Goal: Navigation & Orientation: Find specific page/section

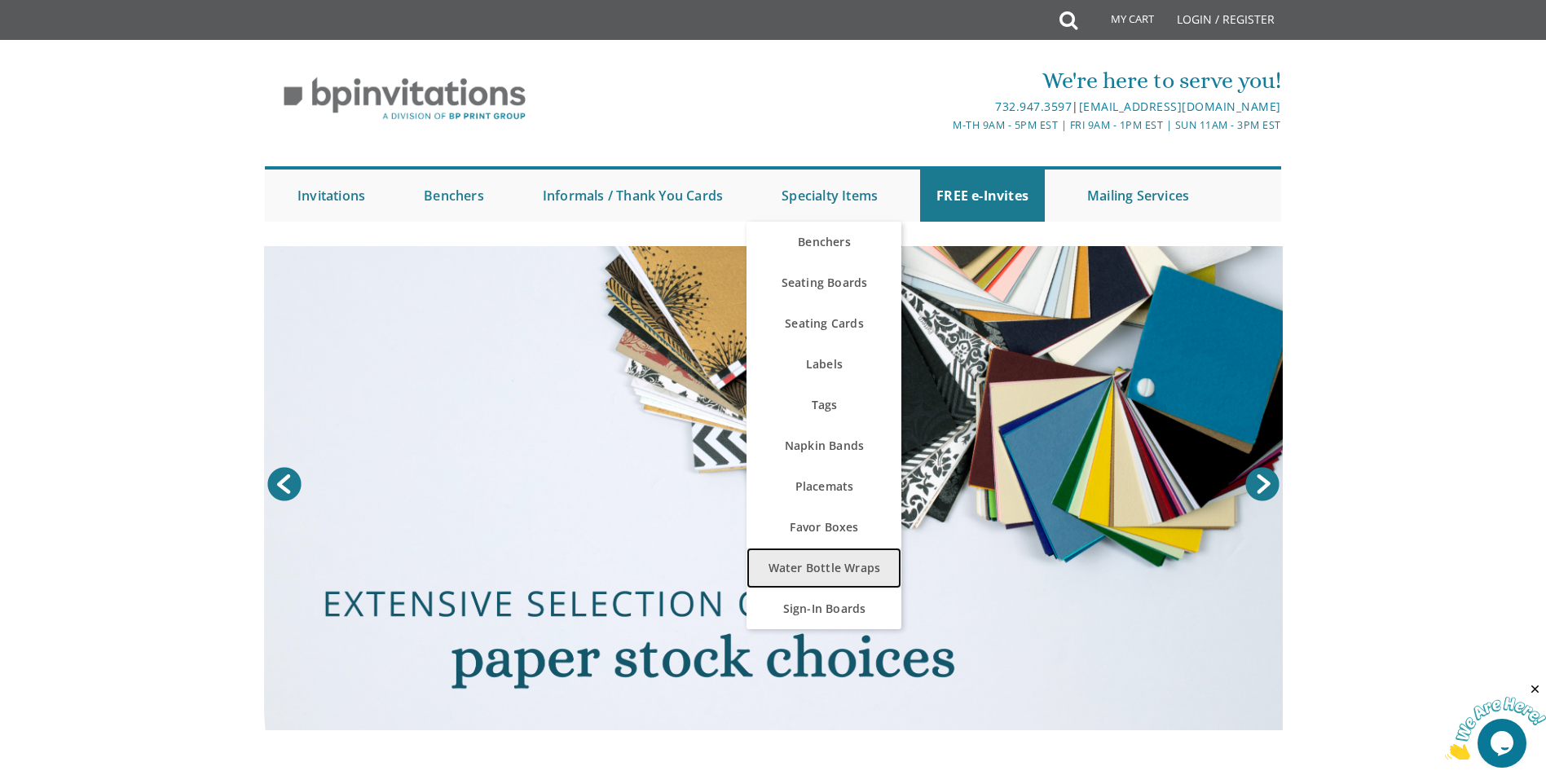
click at [837, 583] on link "Water Bottle Wraps" at bounding box center [824, 568] width 155 height 40
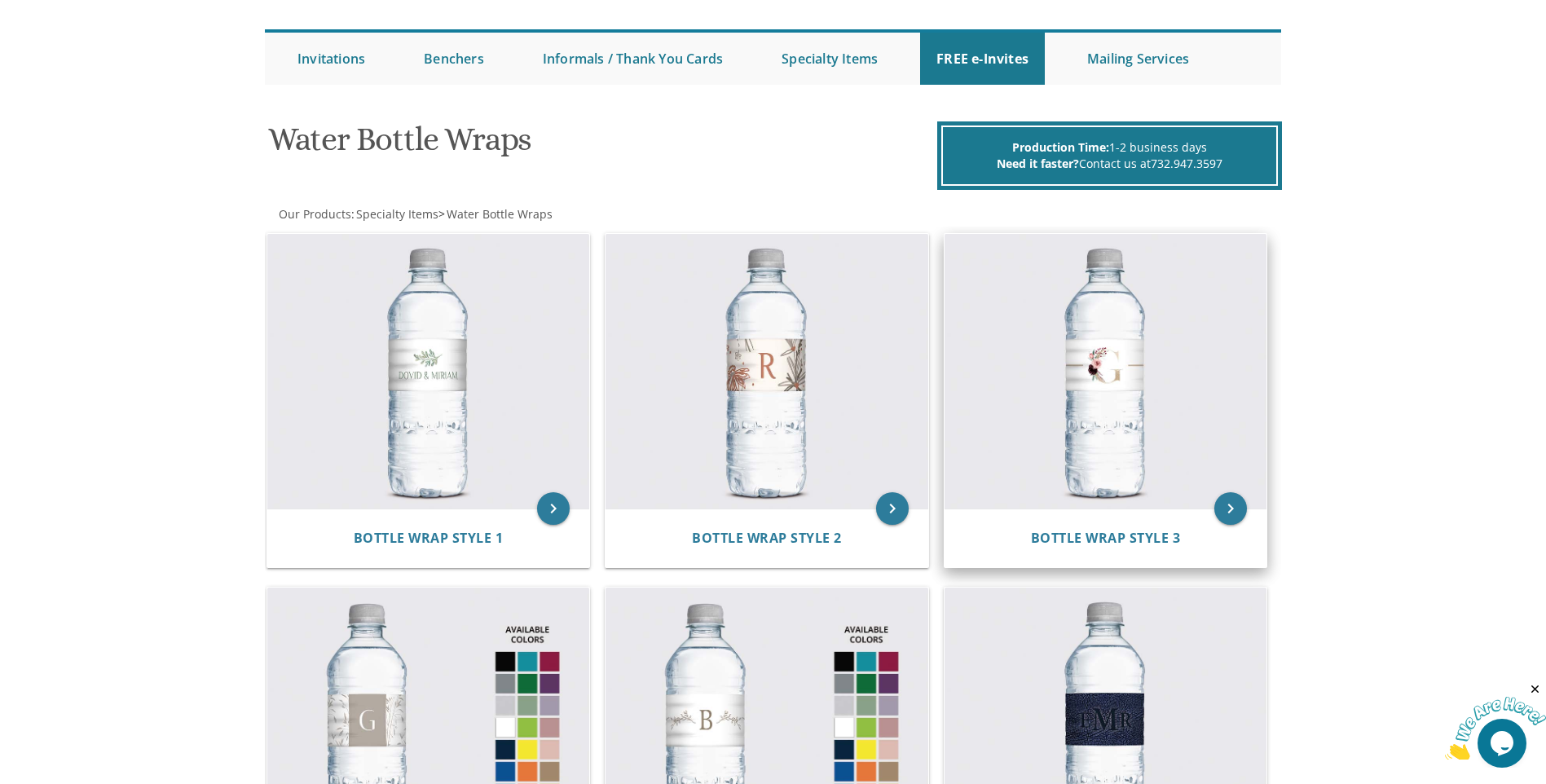
scroll to position [163, 0]
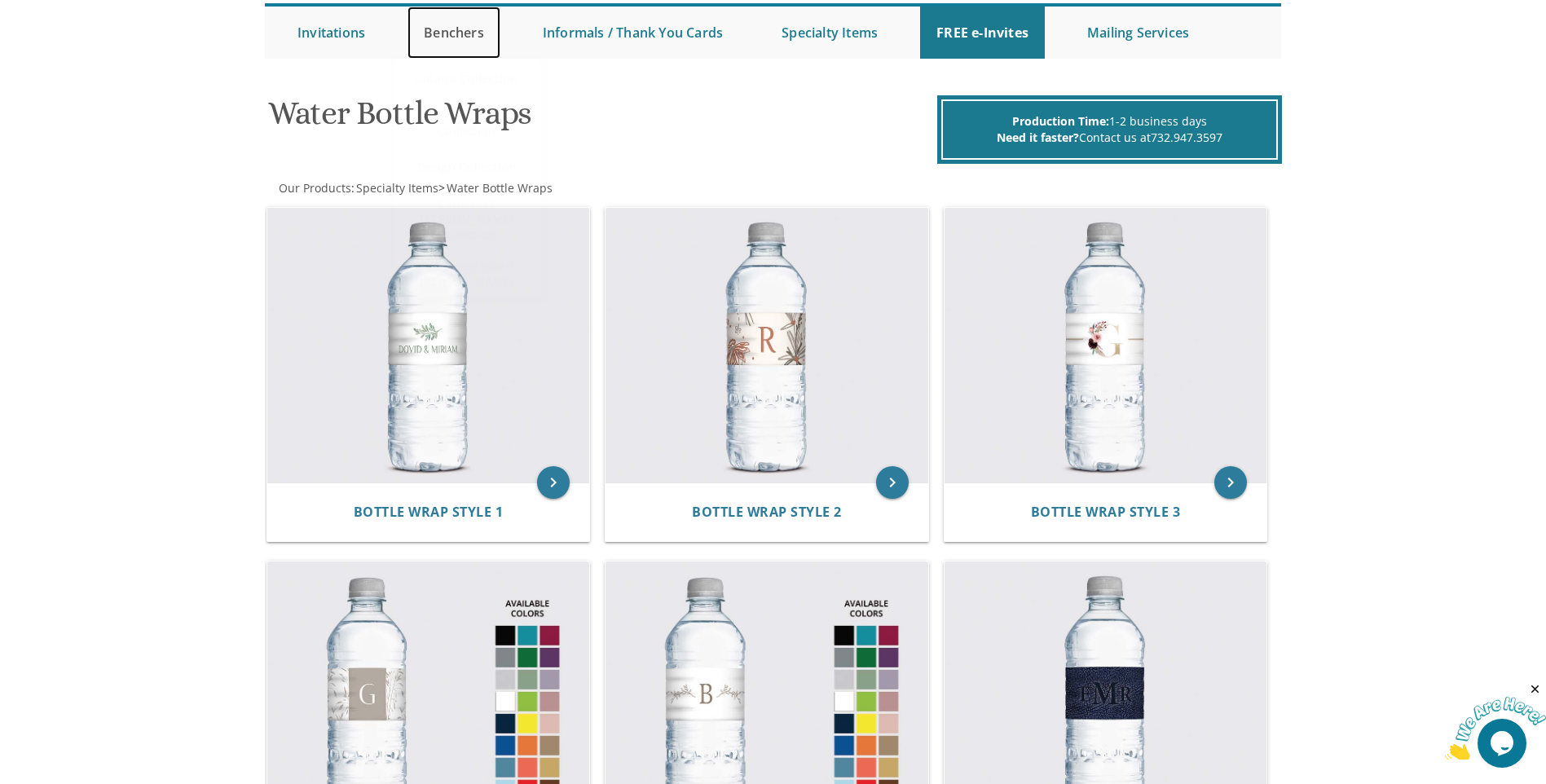
click at [438, 23] on link "Benchers" at bounding box center [454, 33] width 93 height 52
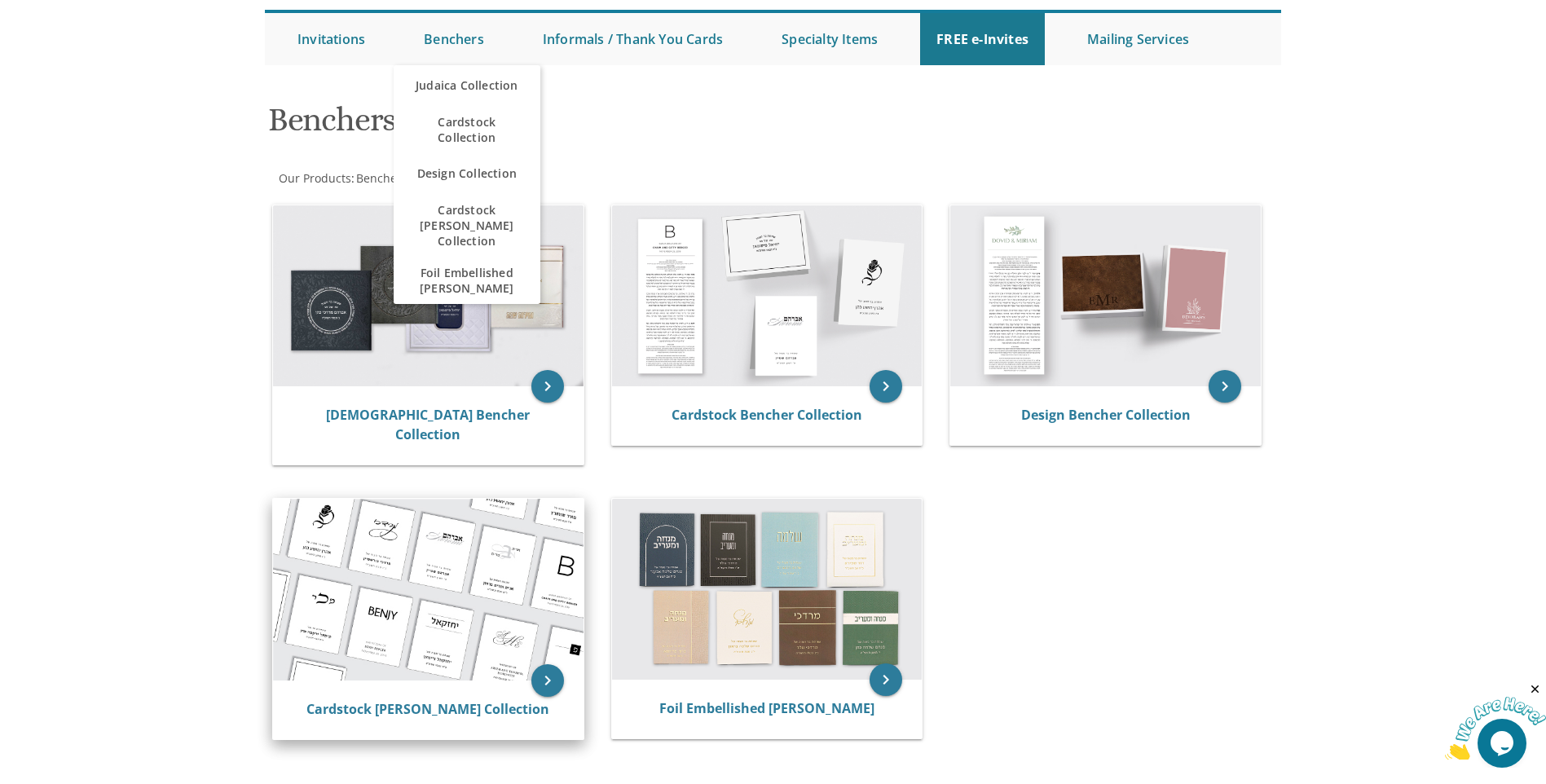
scroll to position [244, 0]
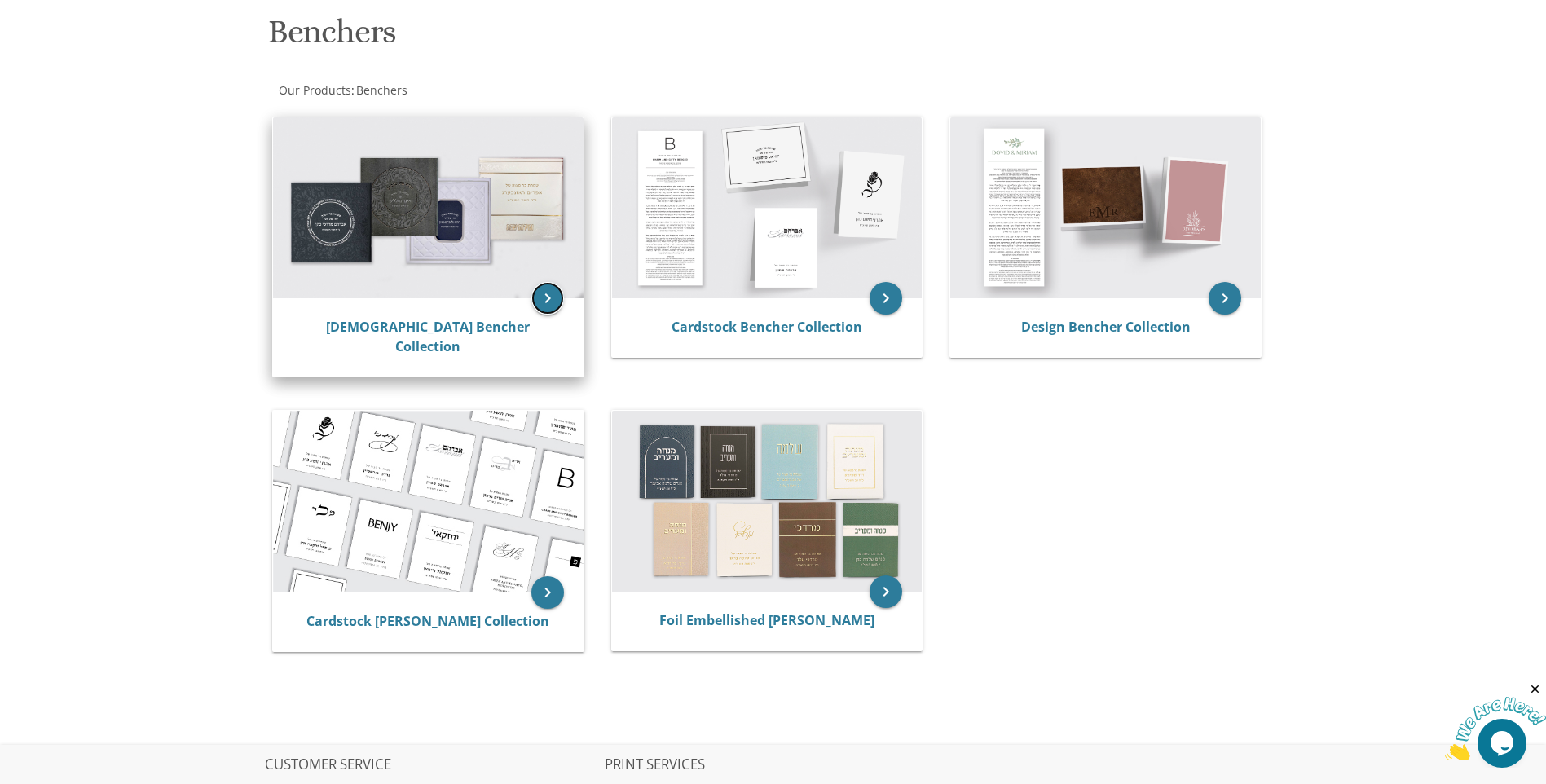
click at [551, 289] on icon "keyboard_arrow_right" at bounding box center [547, 298] width 33 height 33
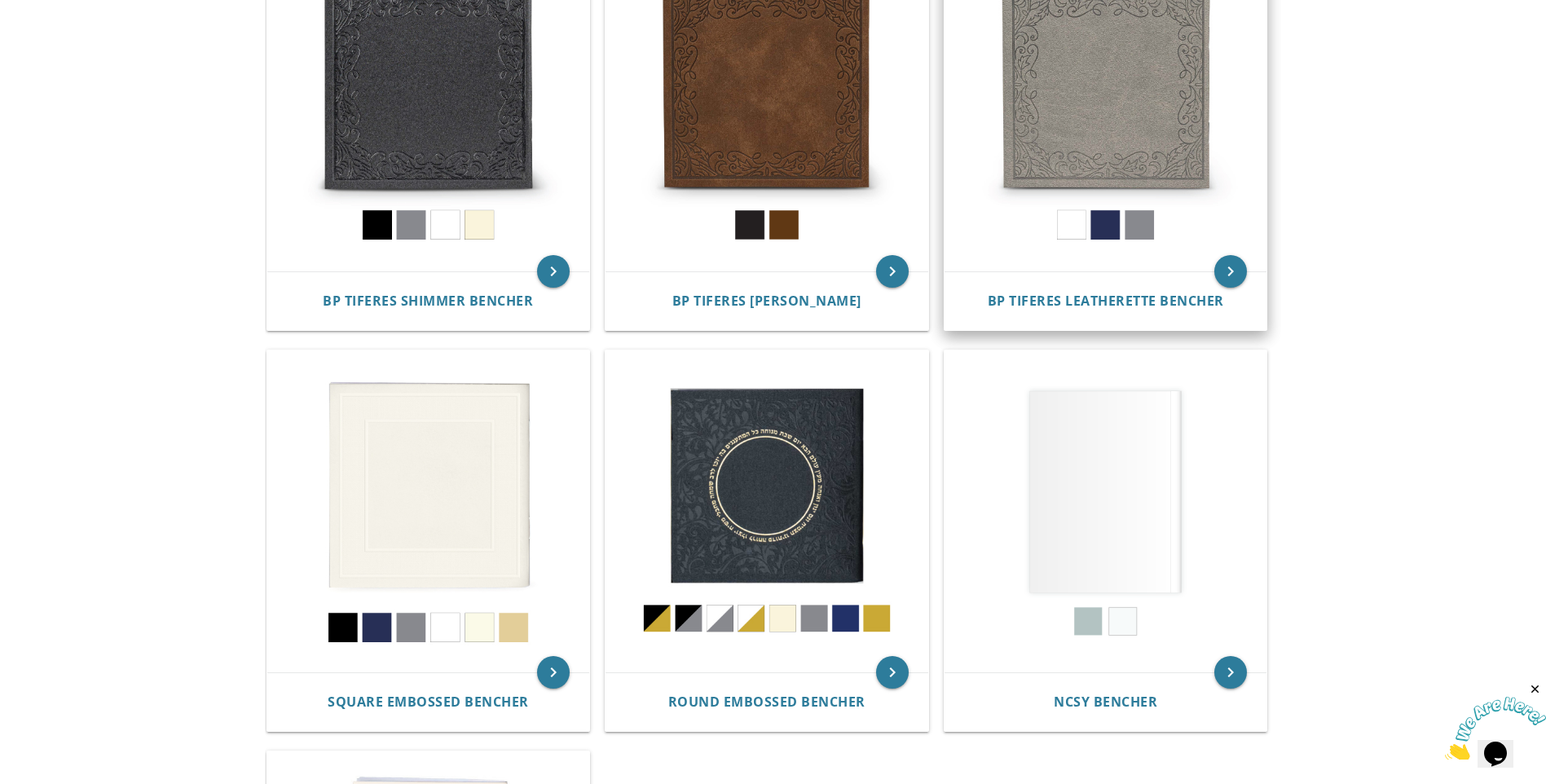
scroll to position [408, 0]
